Goal: Find specific page/section: Find specific page/section

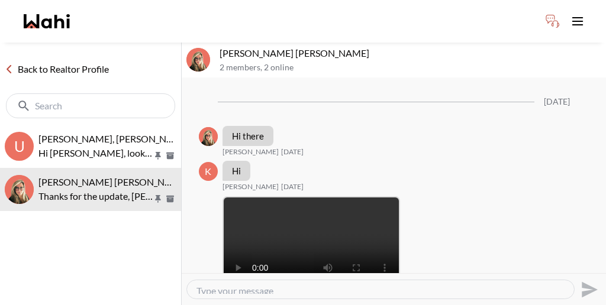
scroll to position [1904, 0]
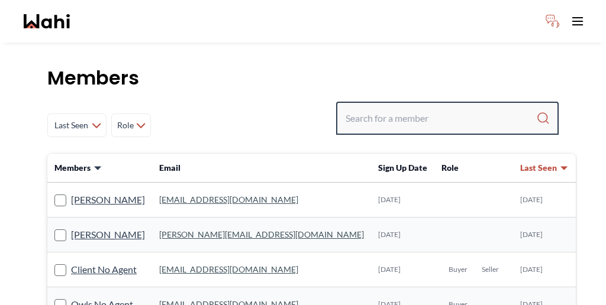
click at [466, 108] on input "Search input" at bounding box center [441, 118] width 191 height 21
paste input "[PERSON_NAME]"
type input "[PERSON_NAME]"
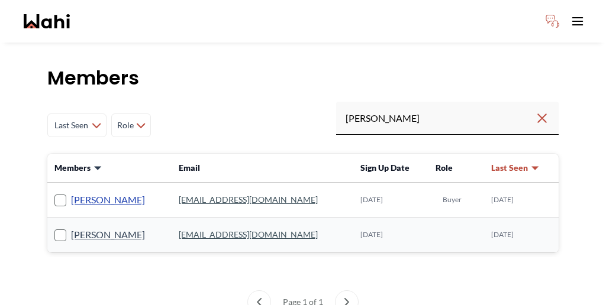
click at [95, 192] on link "[PERSON_NAME]" at bounding box center [108, 199] width 74 height 15
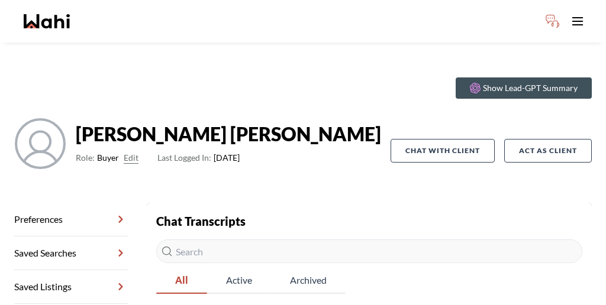
scroll to position [39, 0]
